Goal: Find contact information: Find contact information

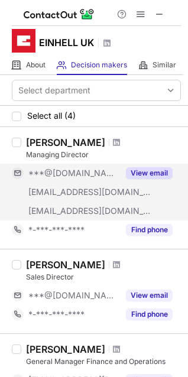
click at [153, 176] on button "View email" at bounding box center [149, 173] width 47 height 12
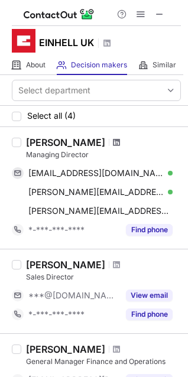
click at [113, 146] on span at bounding box center [116, 142] width 7 height 9
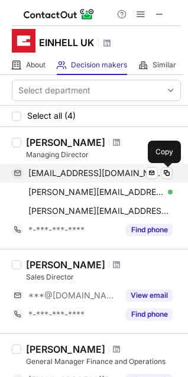
click at [165, 174] on span at bounding box center [166, 172] width 9 height 9
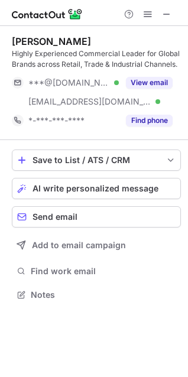
scroll to position [287, 188]
